Goal: Find specific page/section: Find specific page/section

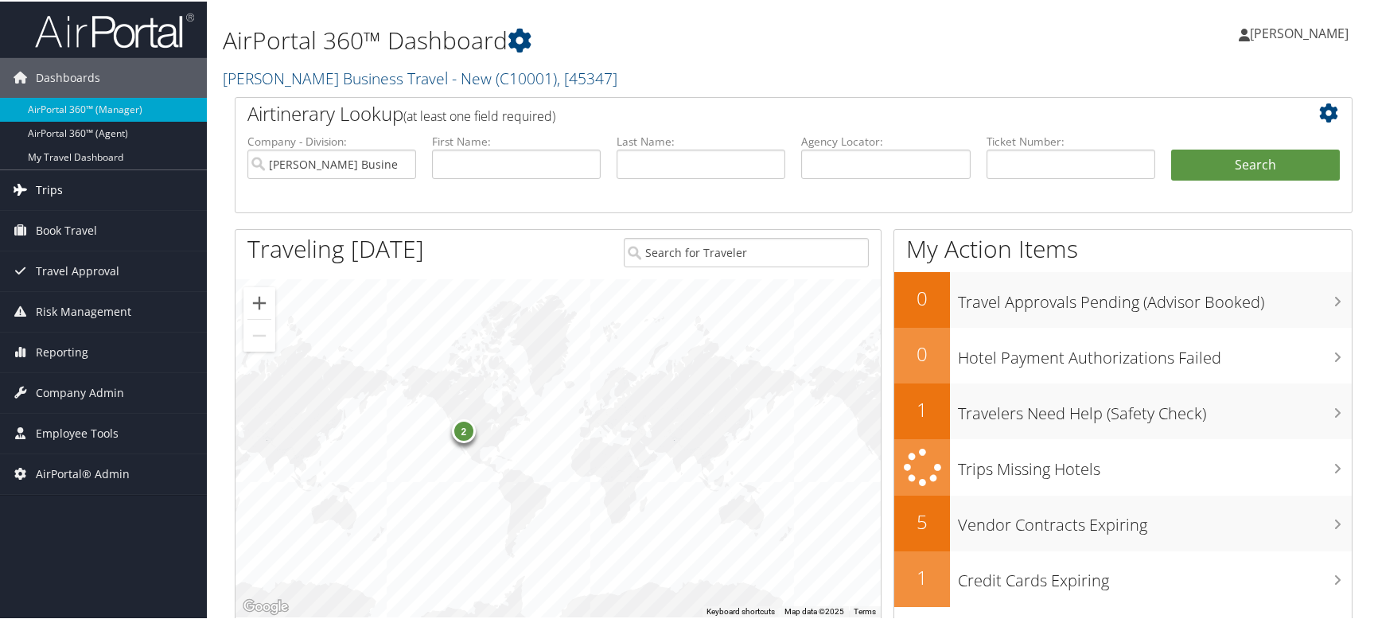
click at [93, 181] on link "Trips" at bounding box center [103, 189] width 207 height 40
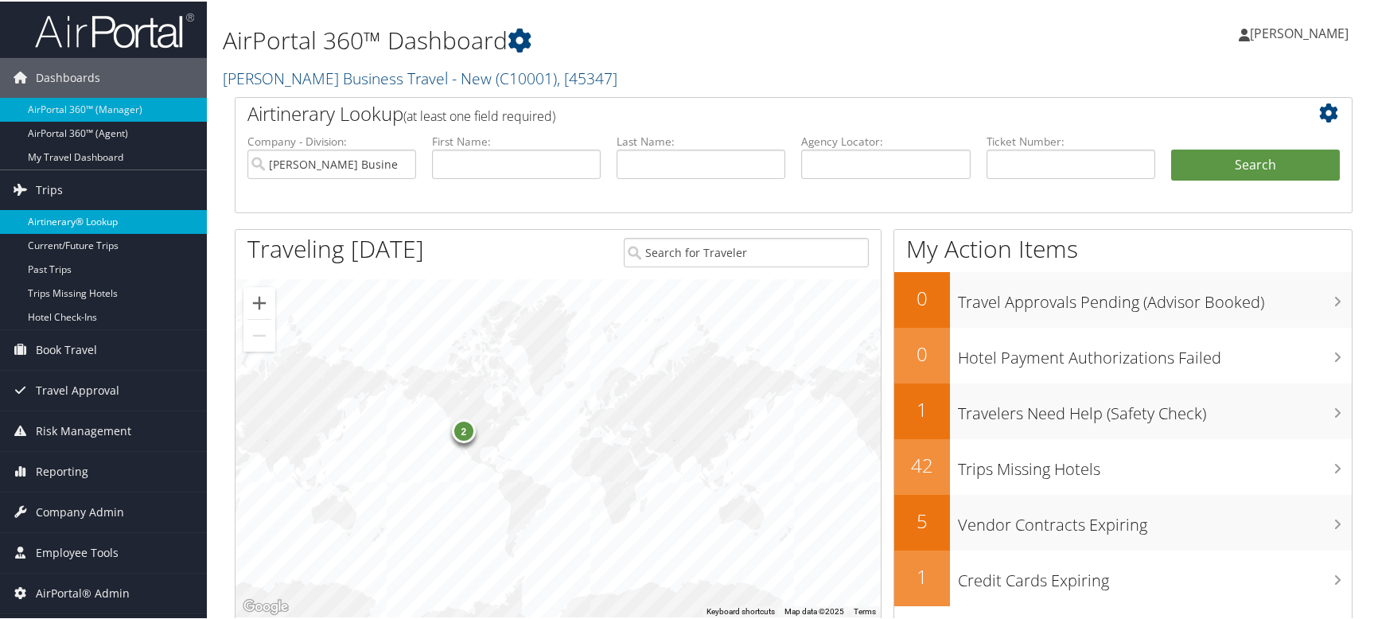
click at [84, 220] on link "Airtinerary® Lookup" at bounding box center [103, 220] width 207 height 24
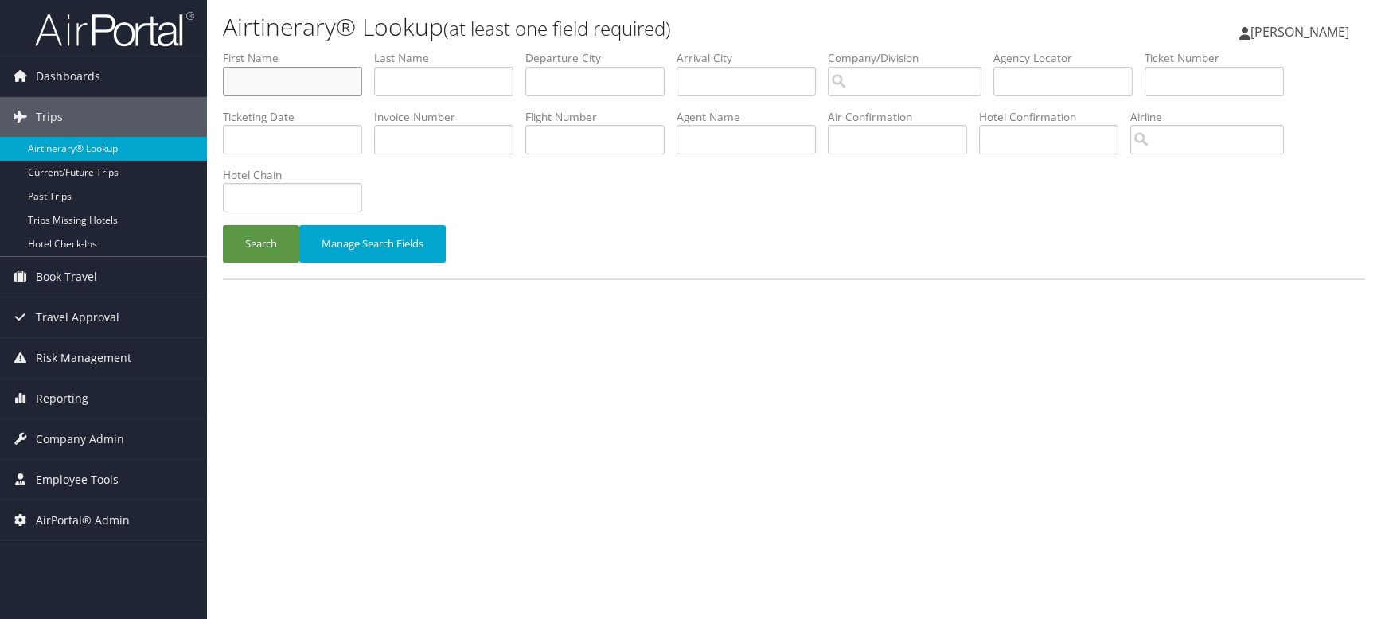
click at [275, 75] on input "text" at bounding box center [292, 81] width 139 height 29
type input "m"
type input "white"
click at [223, 225] on button "Search" at bounding box center [261, 243] width 76 height 37
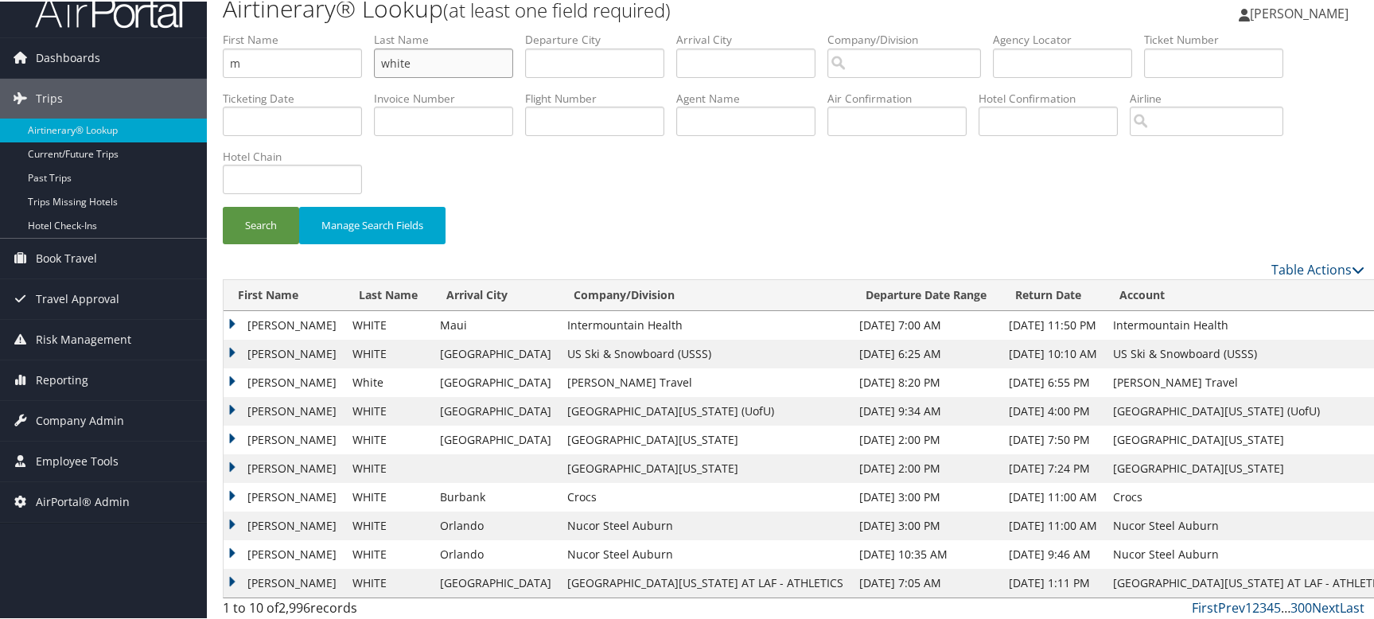
scroll to position [25, 0]
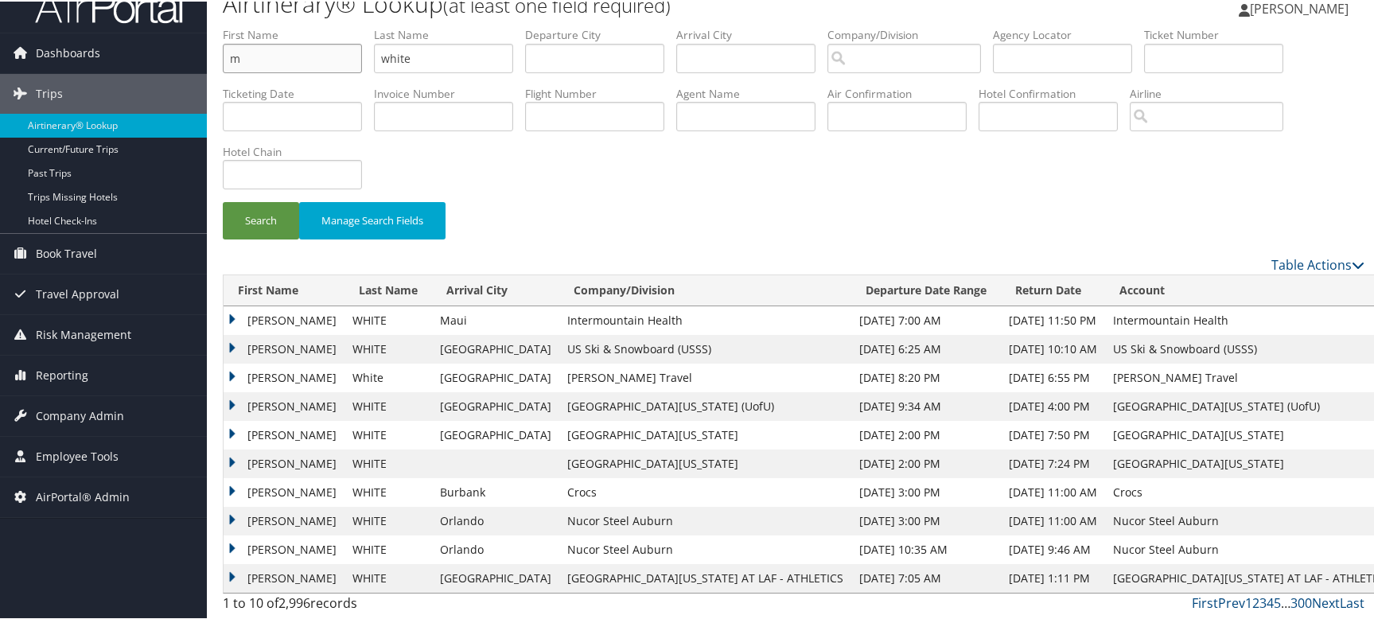
click at [302, 70] on input "m" at bounding box center [292, 56] width 139 height 29
type input "milton"
click at [267, 212] on button "Search" at bounding box center [261, 219] width 76 height 37
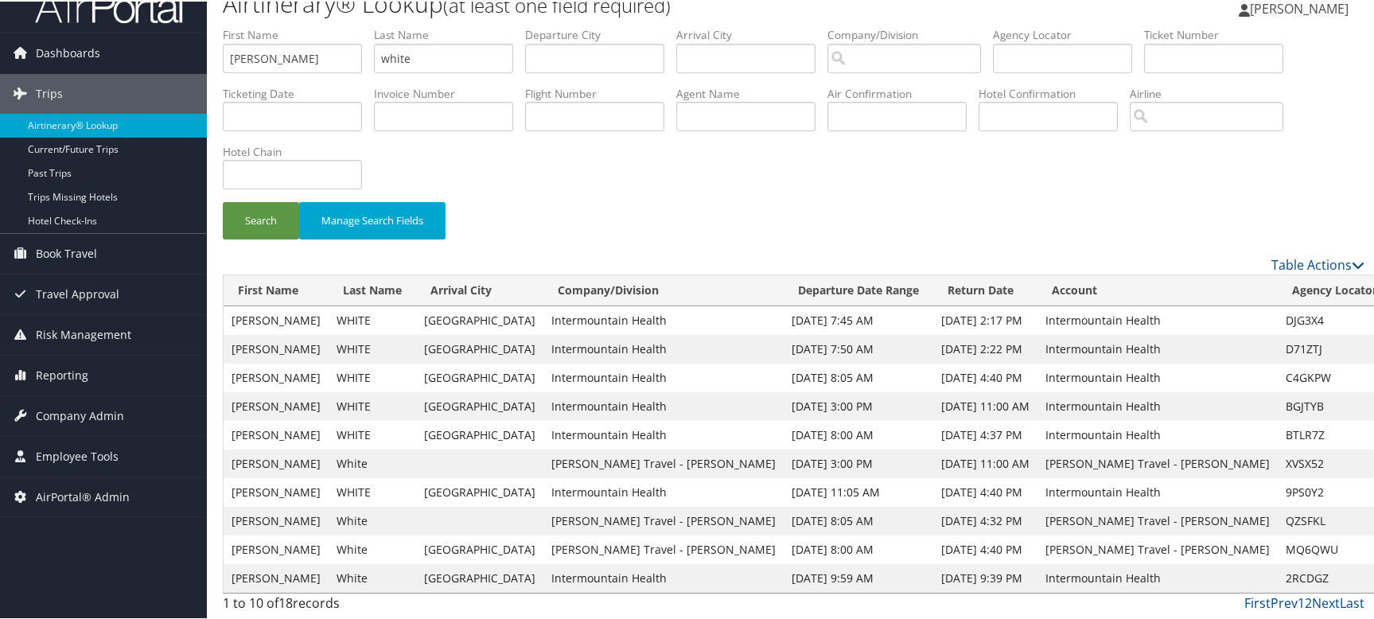
click at [1007, 195] on div "Search Manage Search Fields" at bounding box center [794, 139] width 1166 height 228
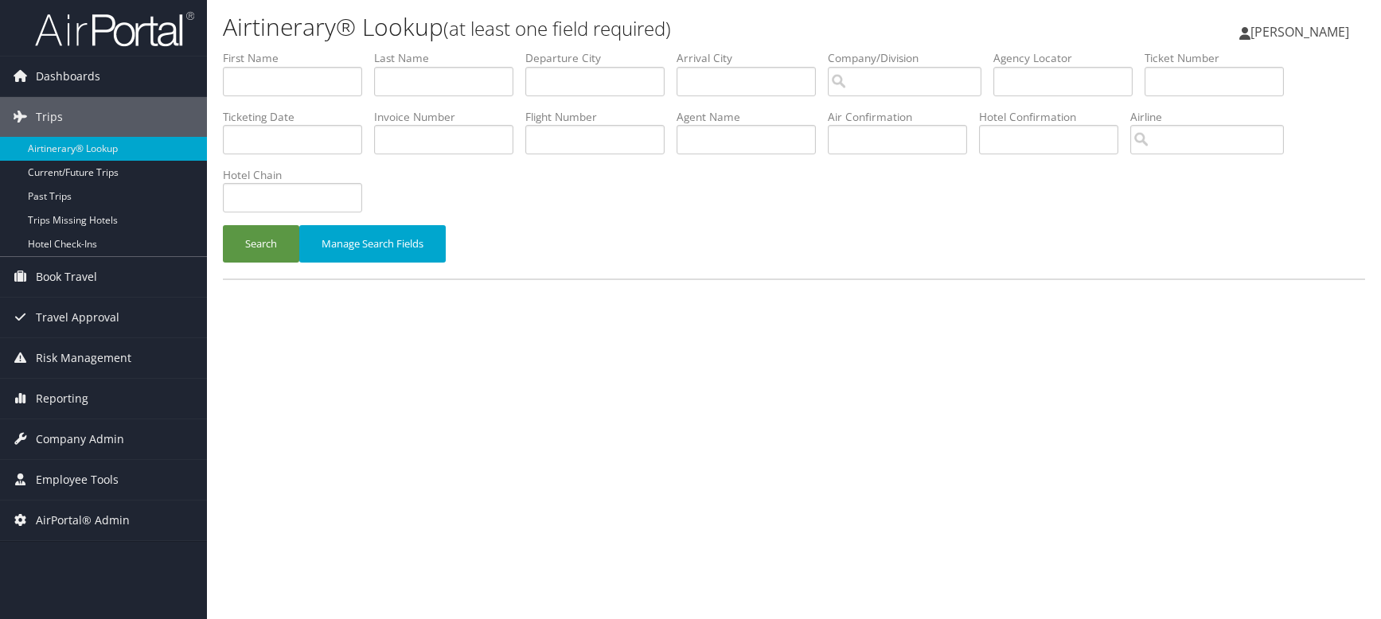
click at [13, 591] on div "Dashboards AirPortal 360™ (Manager) AirPortal 360™ (Agent) My Travel Dashboard …" at bounding box center [690, 309] width 1381 height 619
click at [245, 80] on input "text" at bounding box center [292, 81] width 139 height 29
type input "[PERSON_NAME]"
type input "white"
click at [223, 225] on button "Search" at bounding box center [261, 243] width 76 height 37
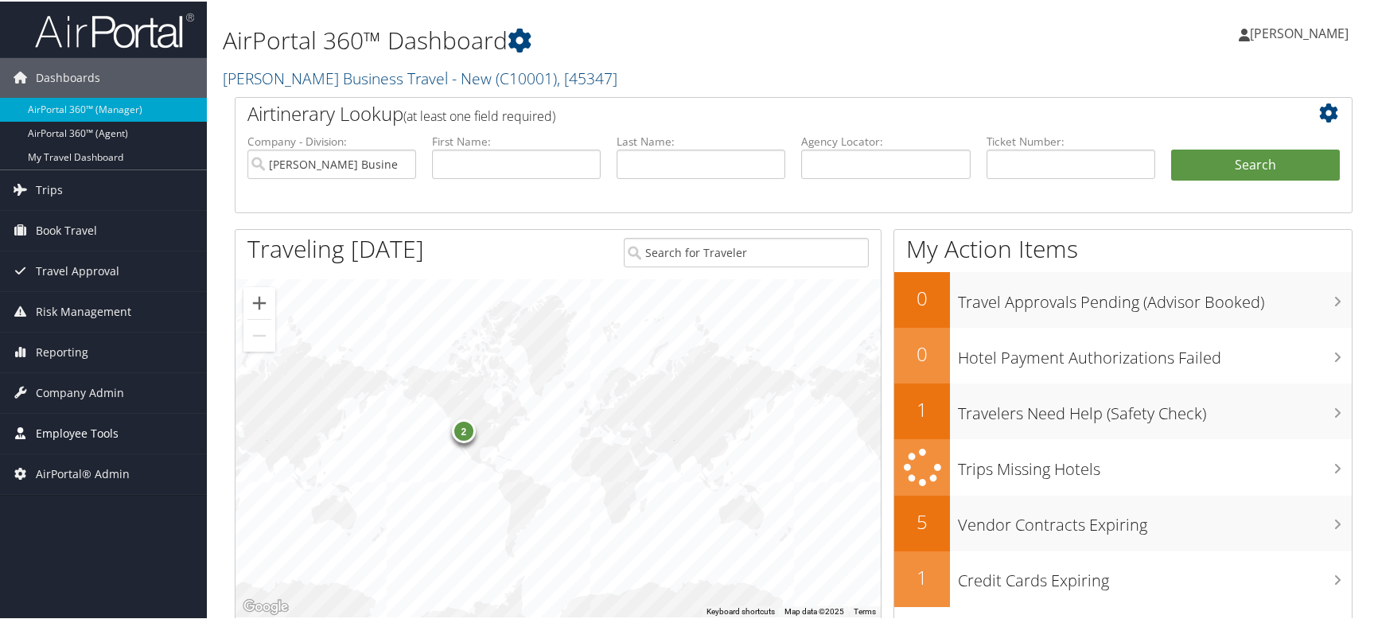
click at [102, 435] on span "Employee Tools" at bounding box center [77, 432] width 83 height 40
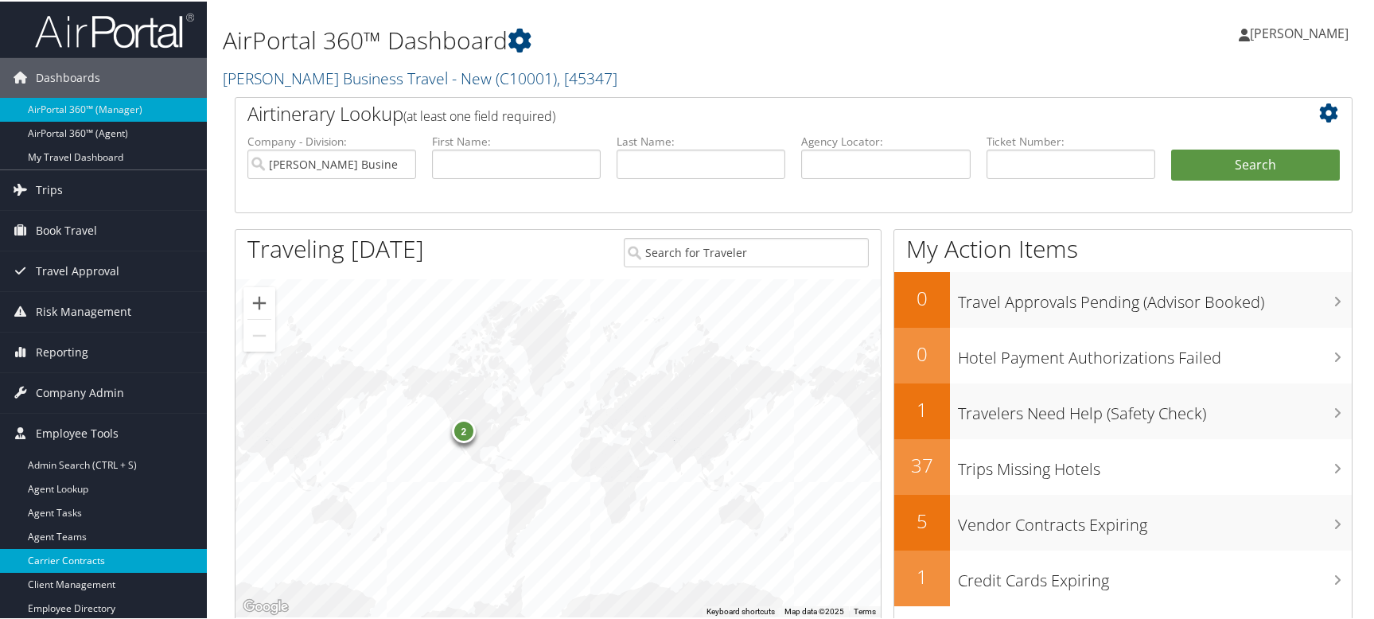
click at [92, 556] on link "Carrier Contracts" at bounding box center [103, 559] width 207 height 24
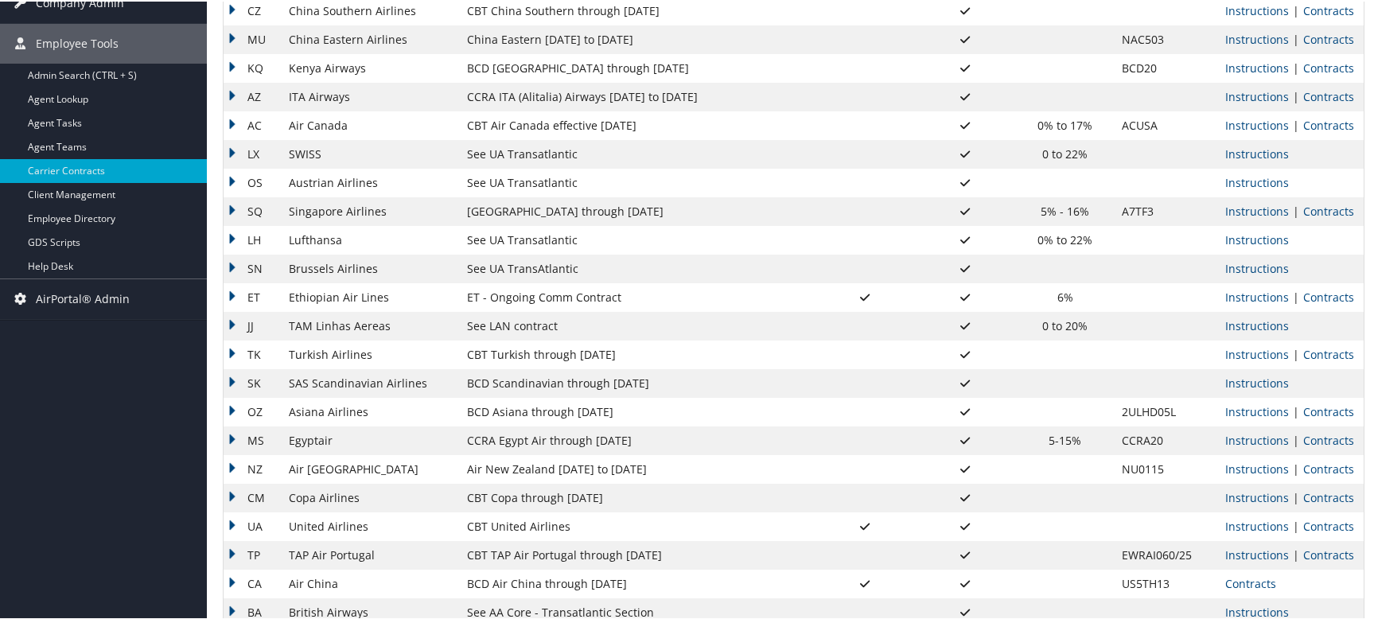
scroll to position [398, 0]
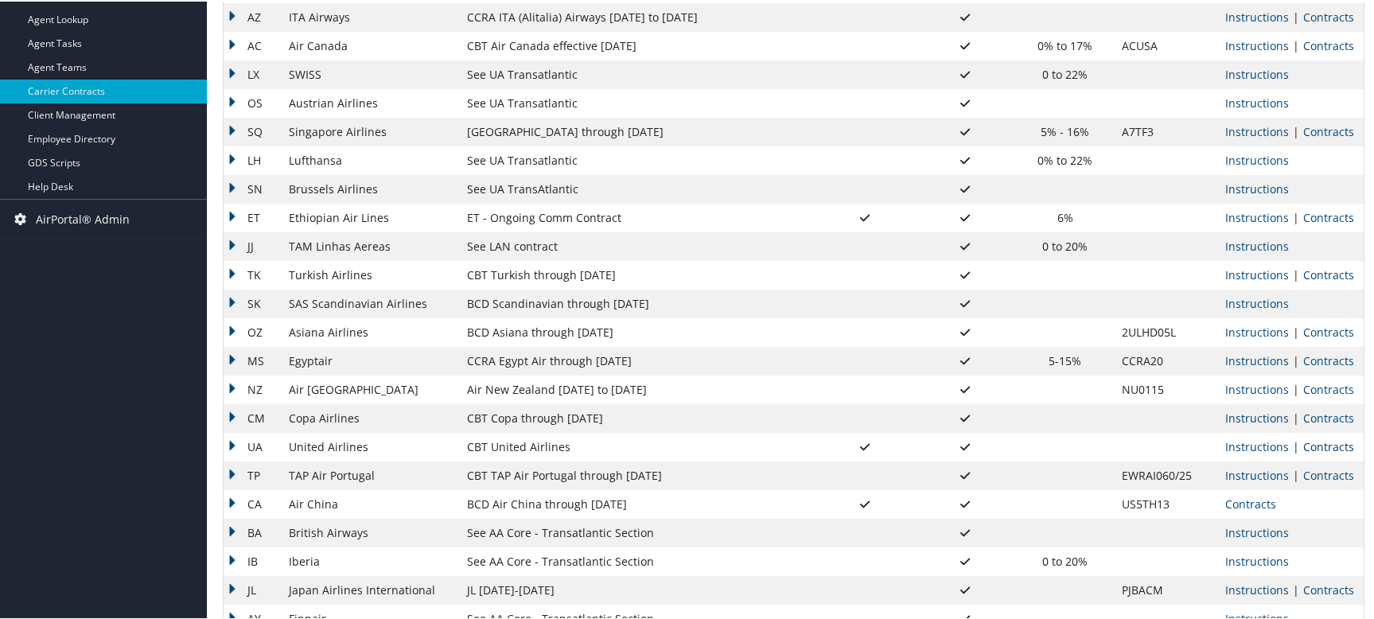
click at [1324, 443] on link "Contracts" at bounding box center [1328, 445] width 51 height 15
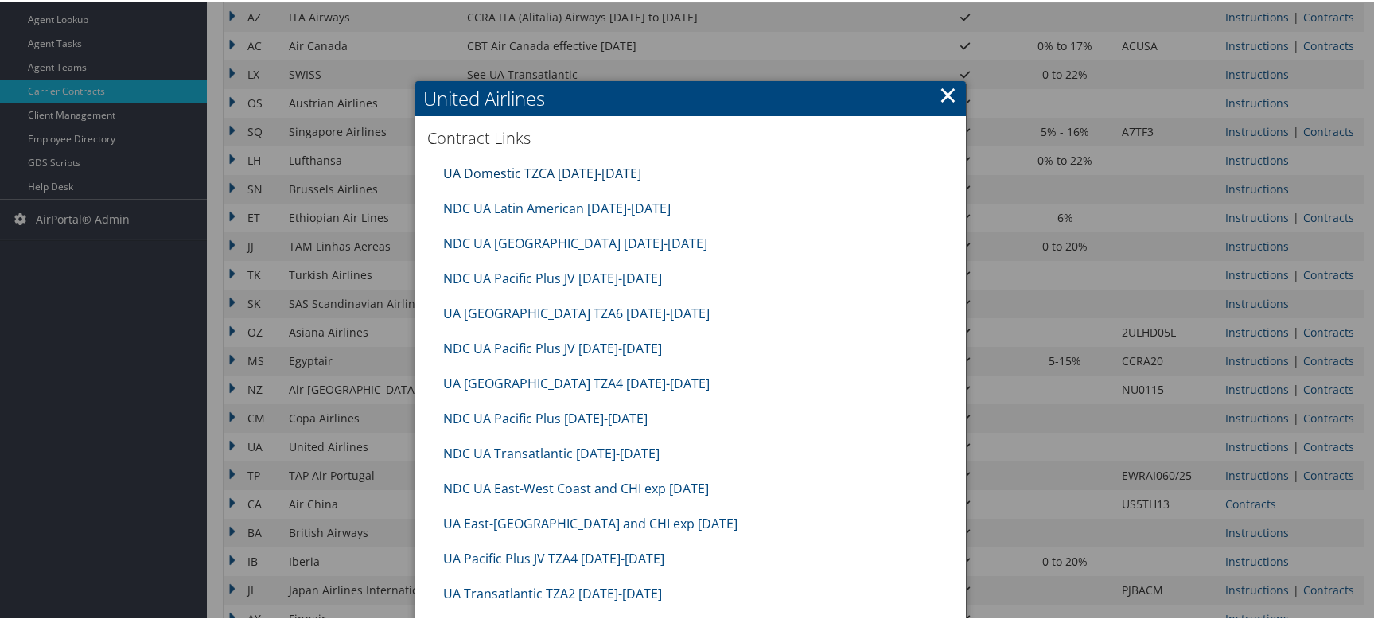
click at [541, 170] on link "UA Domestic TZCA [DATE]-[DATE]" at bounding box center [542, 172] width 198 height 18
